Goal: Information Seeking & Learning: Find specific fact

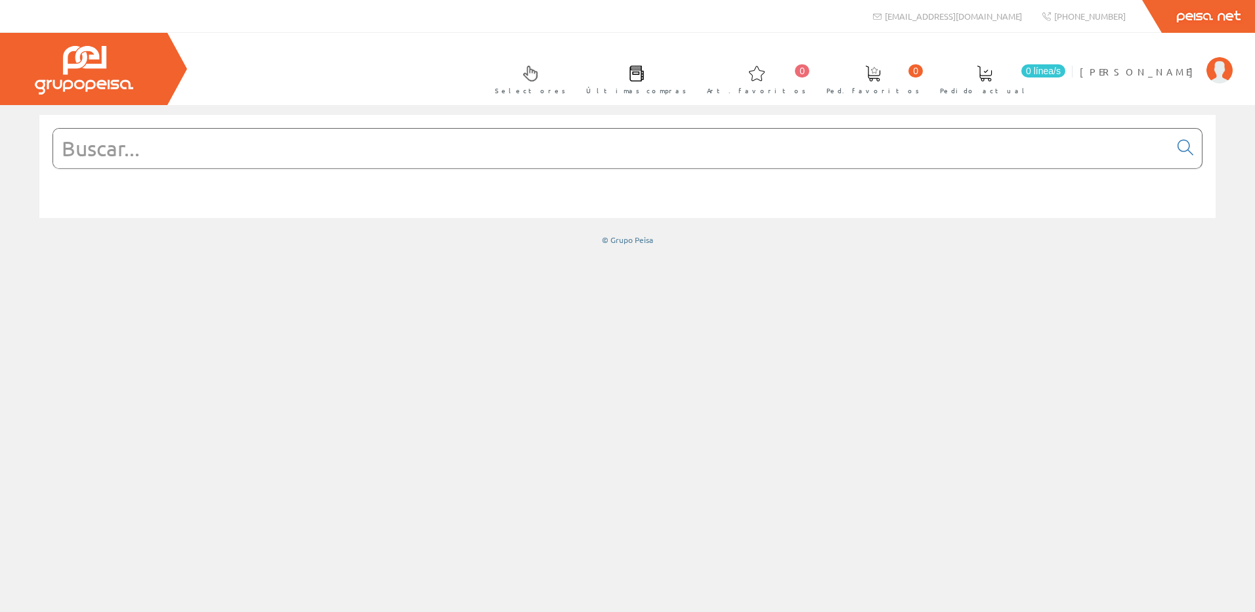
click at [561, 173] on form at bounding box center [628, 168] width 1150 height 80
click at [562, 154] on input "text" at bounding box center [611, 148] width 1117 height 39
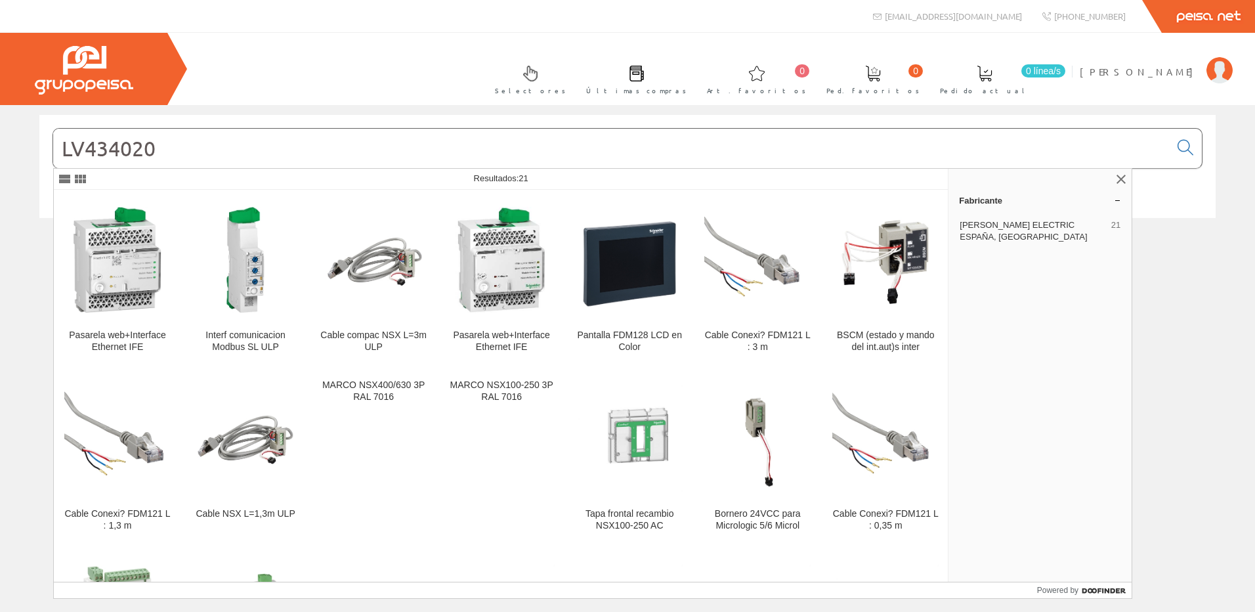
type input "LV434020"
